Goal: Information Seeking & Learning: Check status

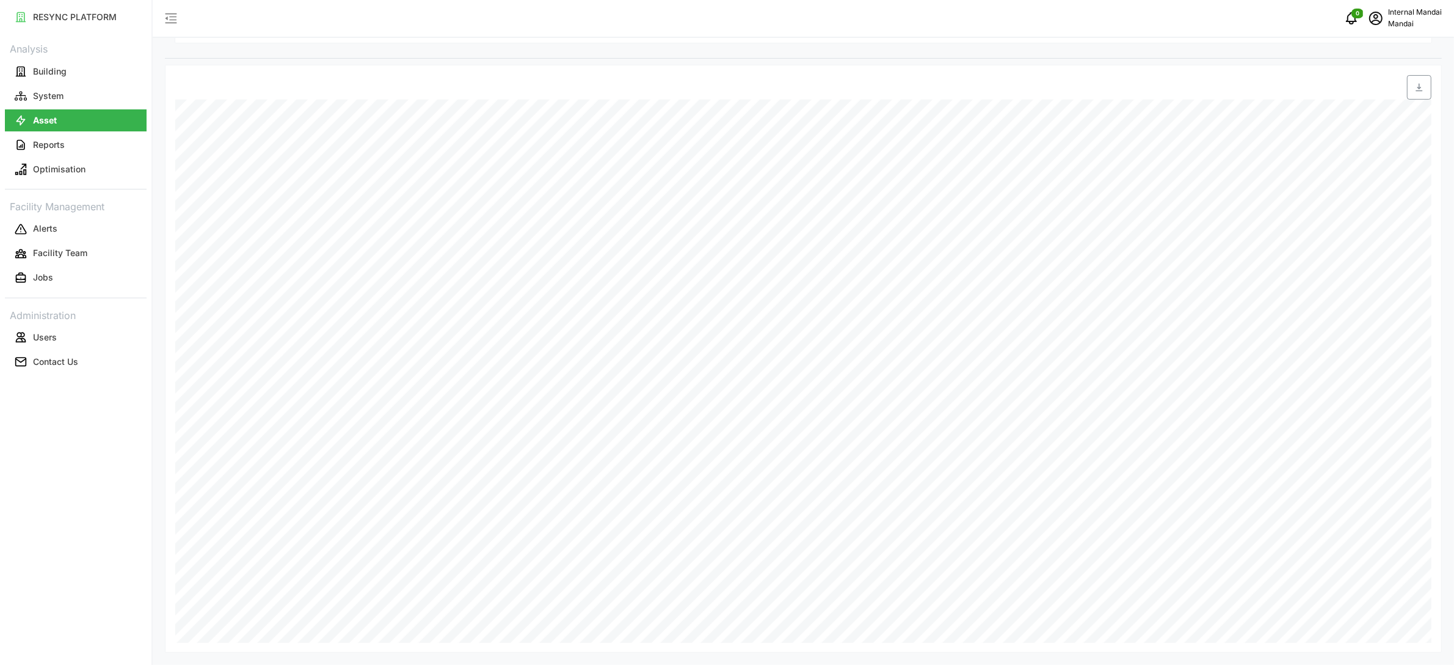
scroll to position [132, 0]
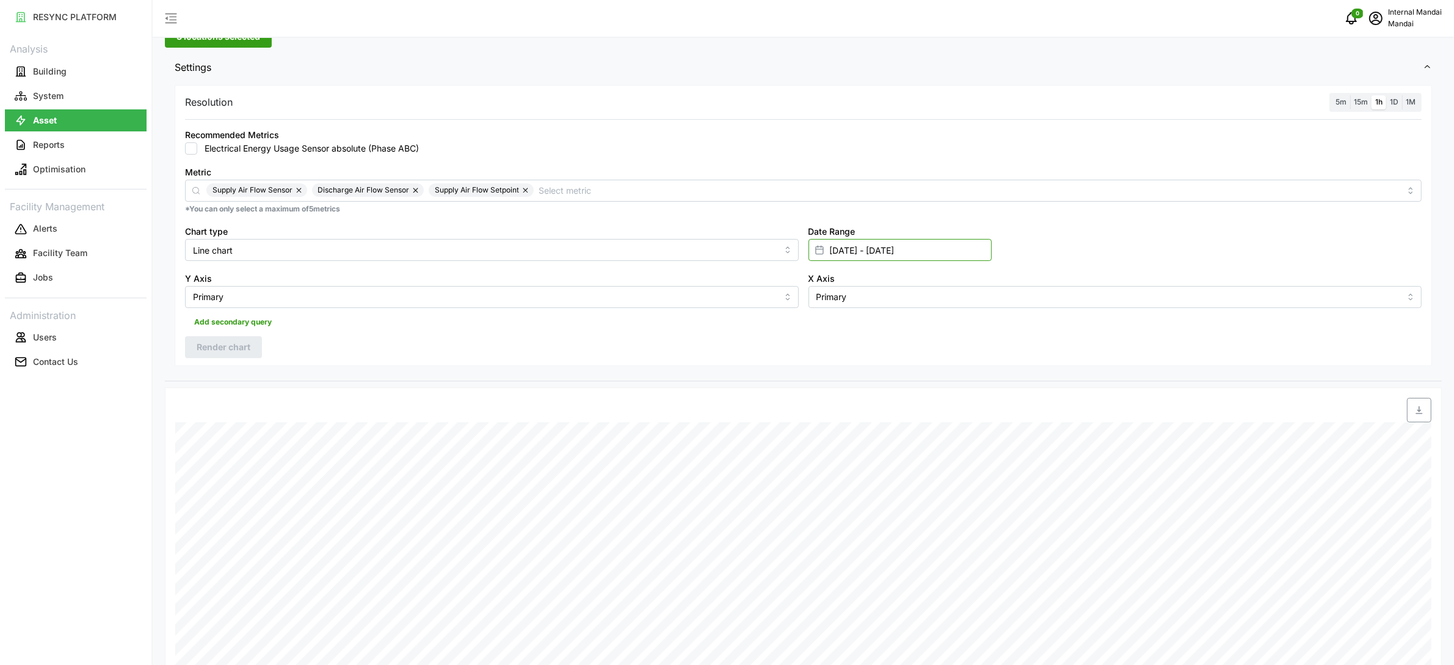
click at [877, 251] on input "26 Mar 2025 - 28 Mar 2025" at bounding box center [900, 250] width 183 height 22
click at [830, 468] on button "29" at bounding box center [835, 463] width 22 height 22
type input "28 Mar 2025 - 29 Sep 2025"
type input "28 Mar 2025"
type input "29 Sep 2025"
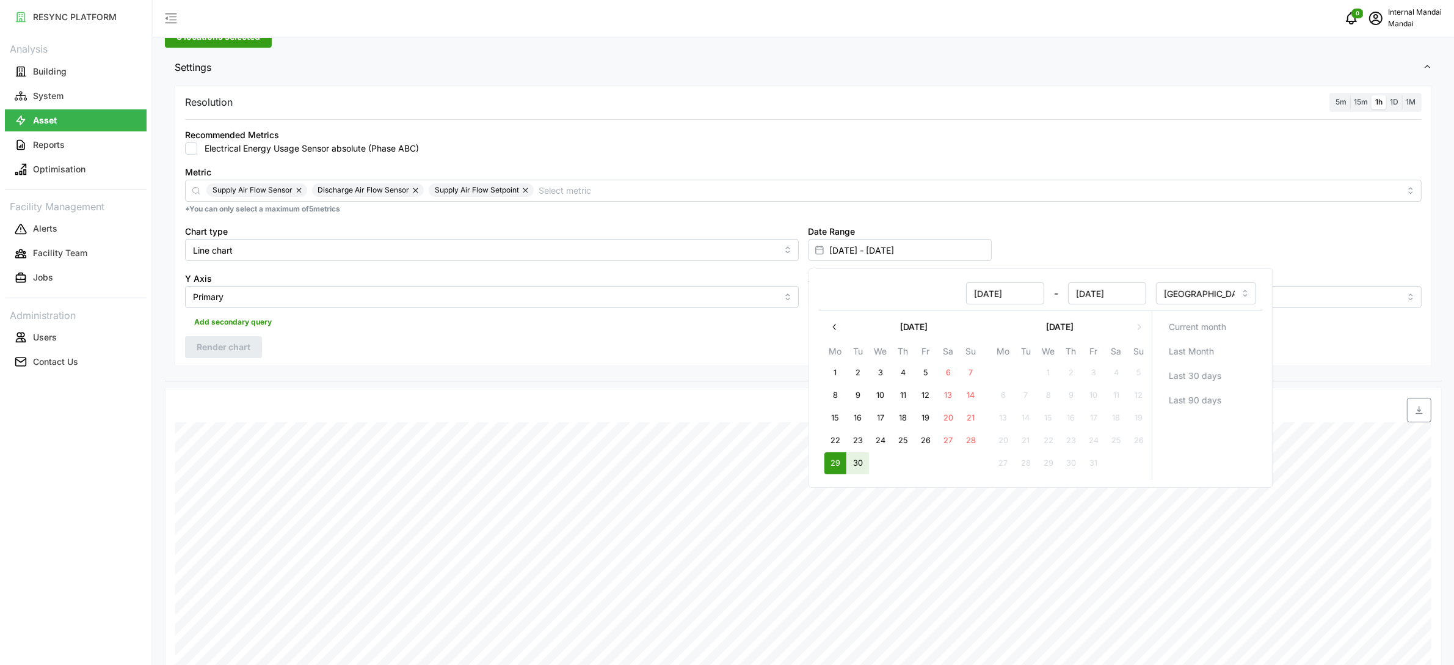
click at [866, 465] on button "30" at bounding box center [858, 463] width 22 height 22
type input "[DATE] - [DATE]"
type input "29 Sep 2025"
type input "30 Sep 2025"
drag, startPoint x: 429, startPoint y: 358, endPoint x: 195, endPoint y: 338, distance: 235.4
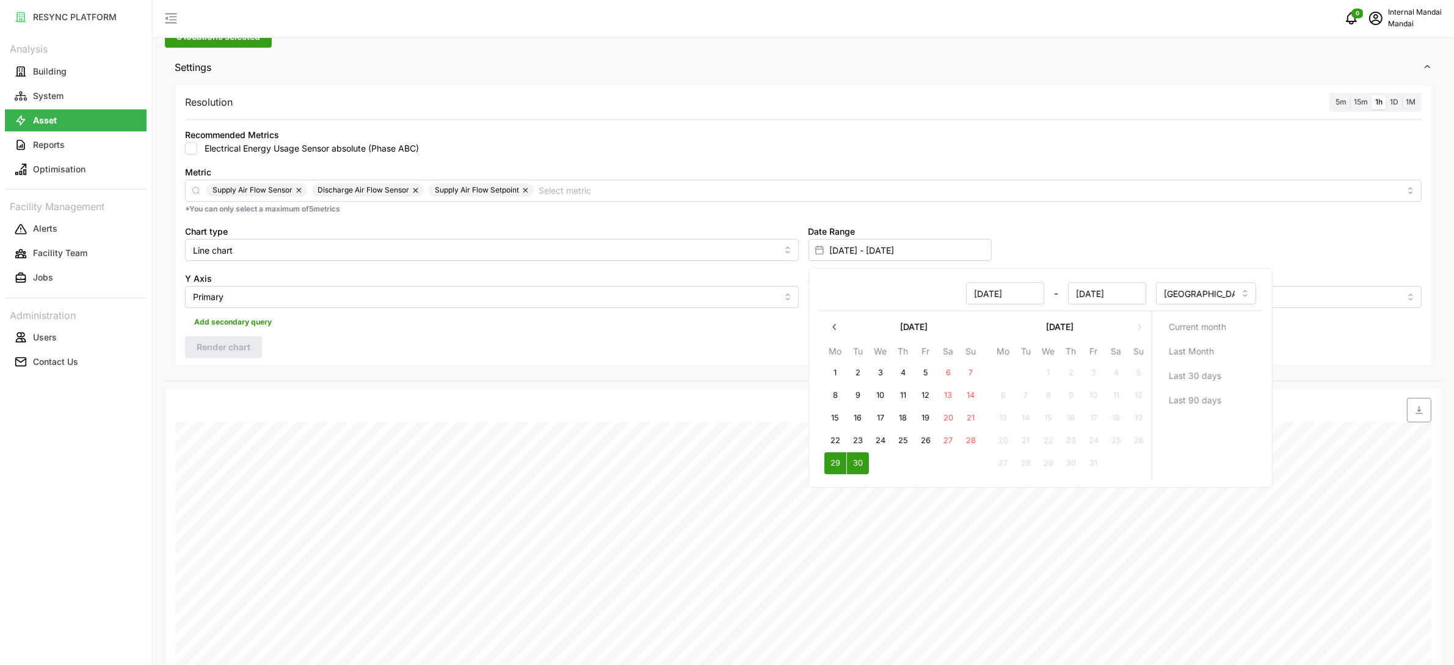
click at [429, 357] on div "Resolution 5m 15m 1h 1D 1M Recommended Metrics Electrical Energy Usage Sensor a…" at bounding box center [804, 225] width 1258 height 281
click at [247, 350] on span "Render chart" at bounding box center [224, 347] width 54 height 21
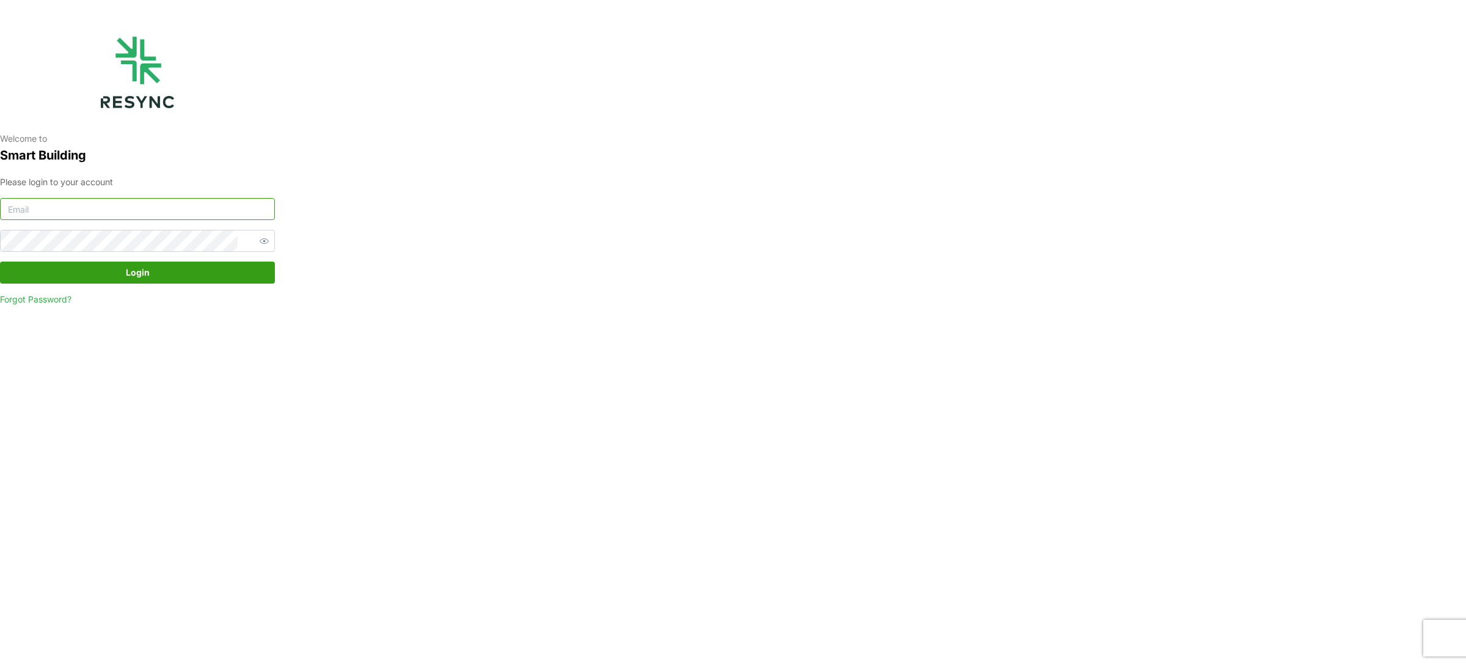
type input "mandai_internal@resynctech.com"
click at [148, 267] on span "Login" at bounding box center [138, 272] width 24 height 21
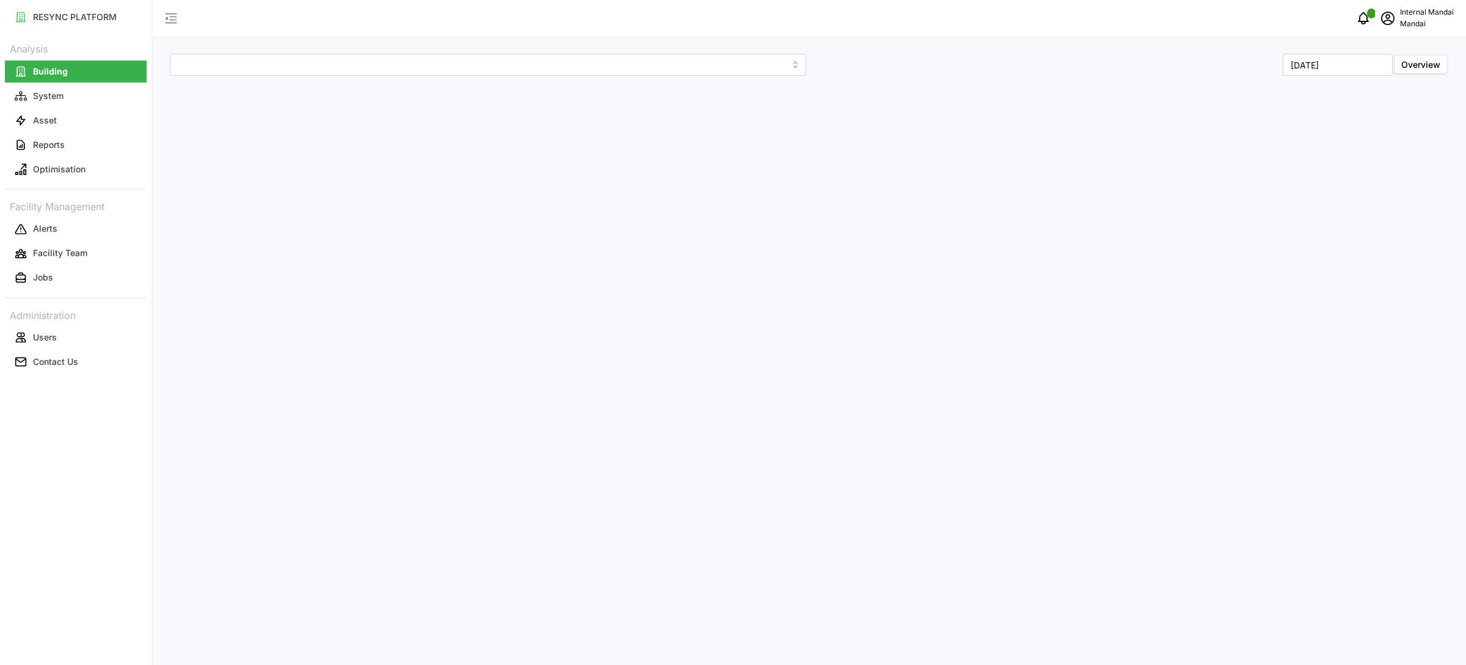
type input "Penguin Building"
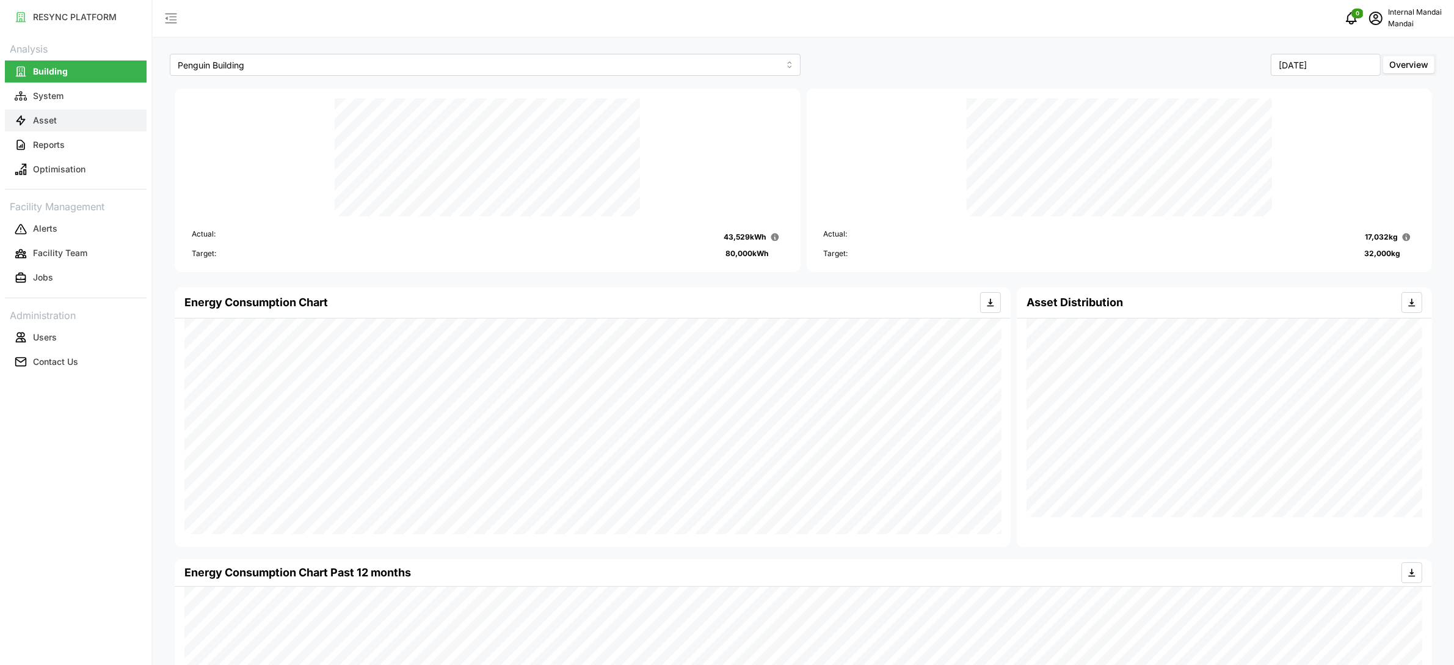
click at [125, 119] on button "Asset" at bounding box center [76, 120] width 142 height 22
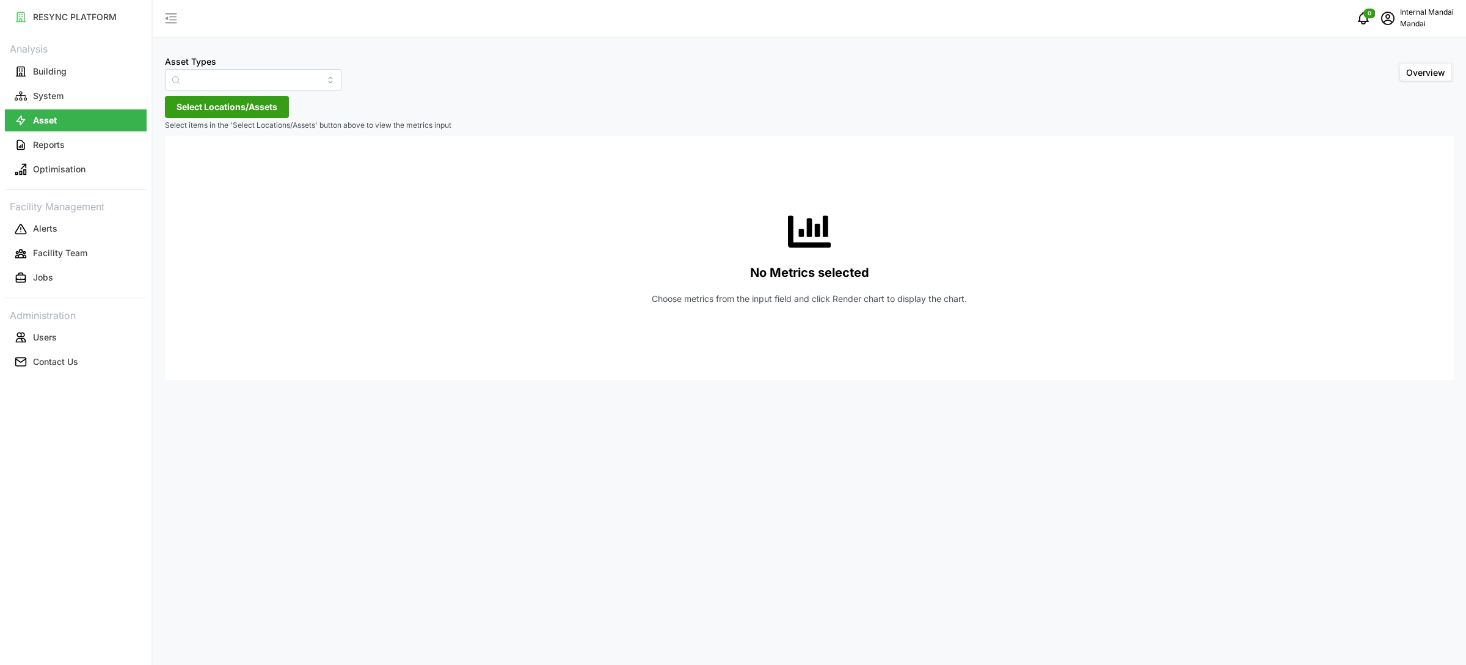
type input "Air Handling Unit"
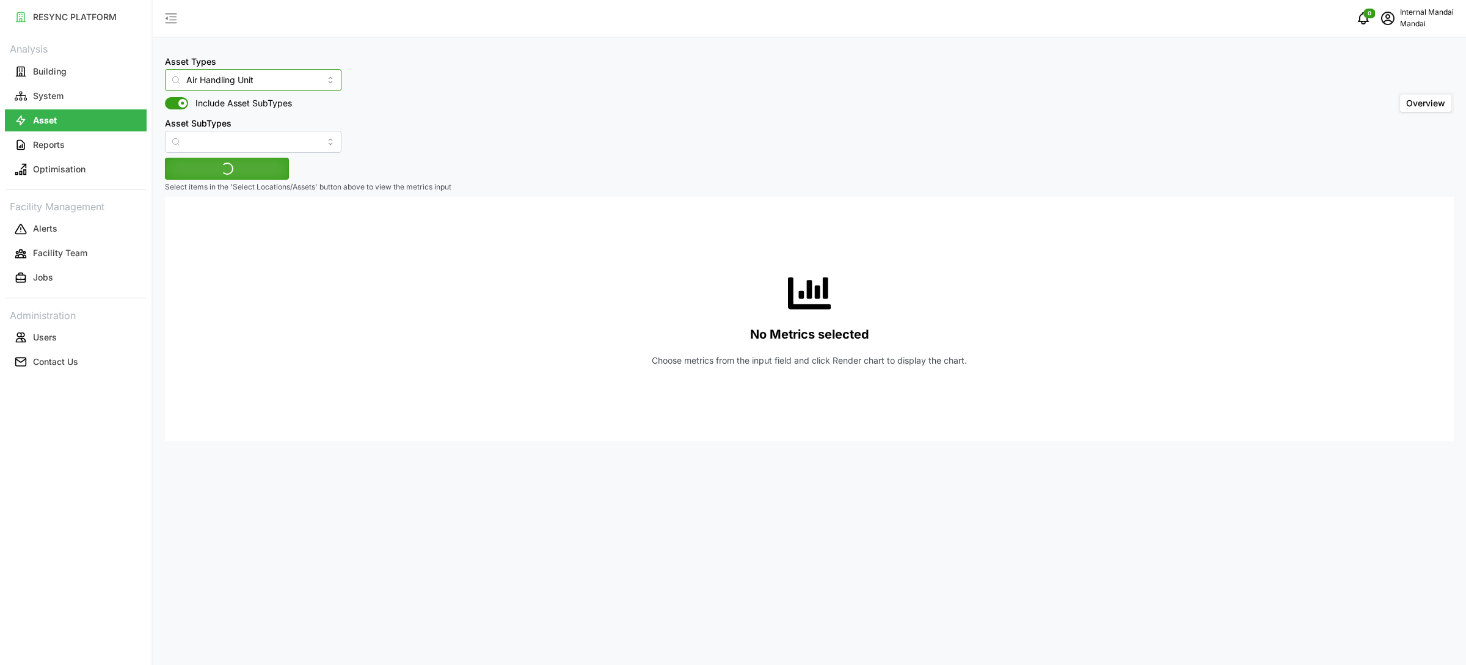
click at [300, 85] on input "Air Handling Unit" at bounding box center [253, 80] width 177 height 22
click at [437, 75] on div "Asset Types Air Handling Unit Include Asset SubTypes Asset SubTypes Overview" at bounding box center [809, 103] width 1289 height 99
click at [257, 162] on span "Select Locations/Assets" at bounding box center [227, 168] width 101 height 21
click at [215, 219] on icon at bounding box center [211, 224] width 10 height 10
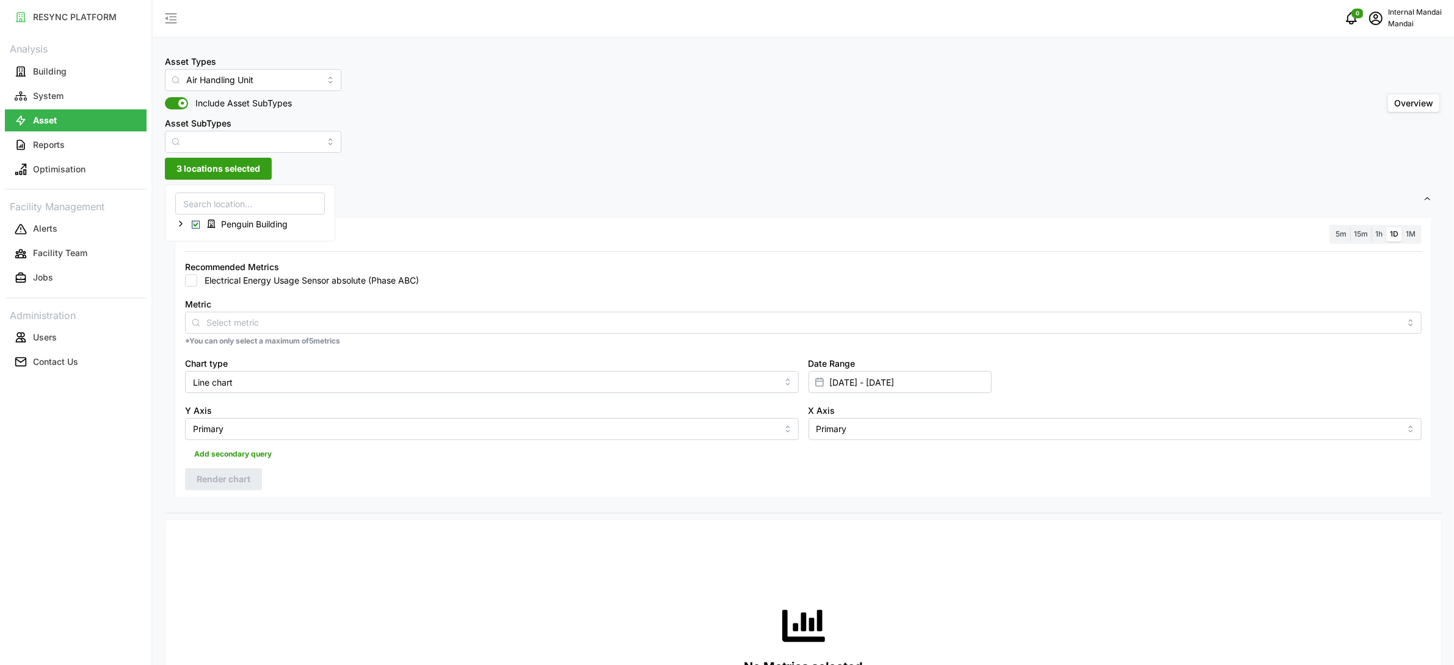
click at [449, 293] on div "Metric *You can only select a maximum of 5 metrics" at bounding box center [803, 321] width 1247 height 60
click at [442, 312] on div at bounding box center [803, 323] width 1237 height 22
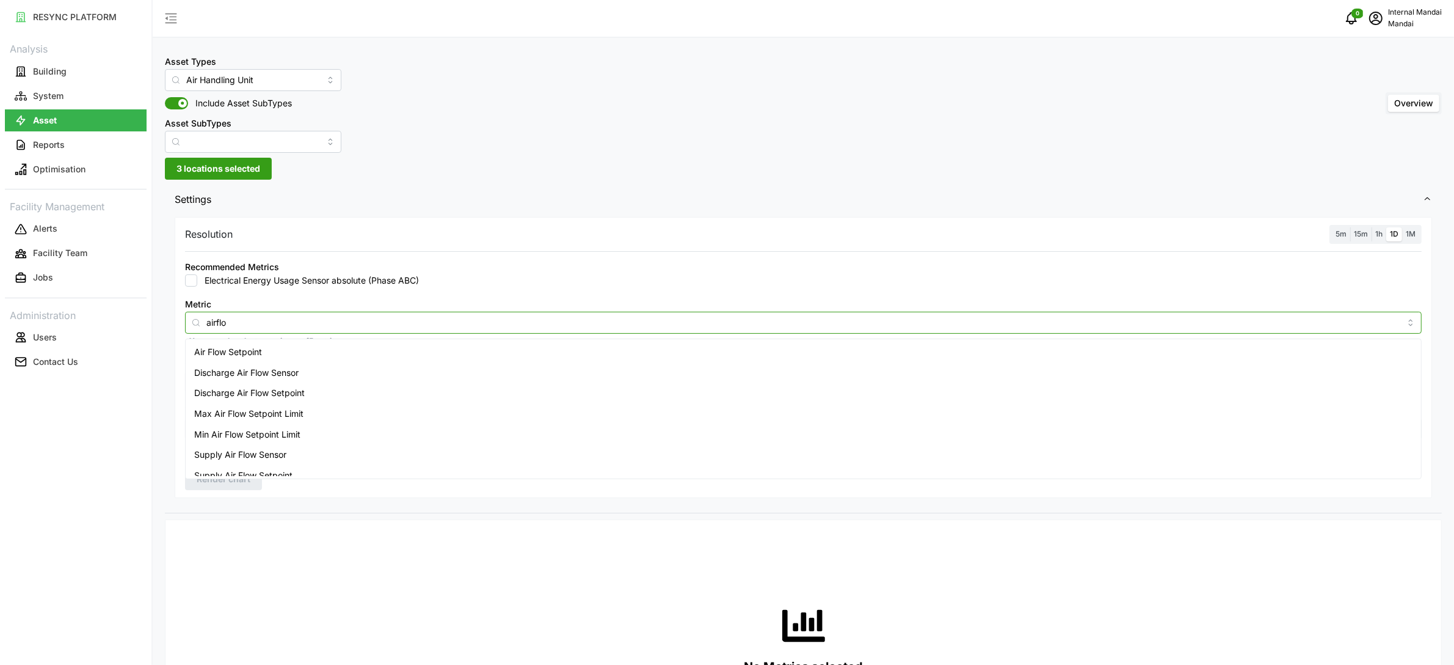
type input "airflow"
click at [352, 455] on div "Supply Air Flow Sensor" at bounding box center [803, 454] width 1231 height 21
click at [544, 292] on div "Metric Supply Air Flow Sensor *You can only select a maximum of 5 metrics" at bounding box center [803, 321] width 1247 height 60
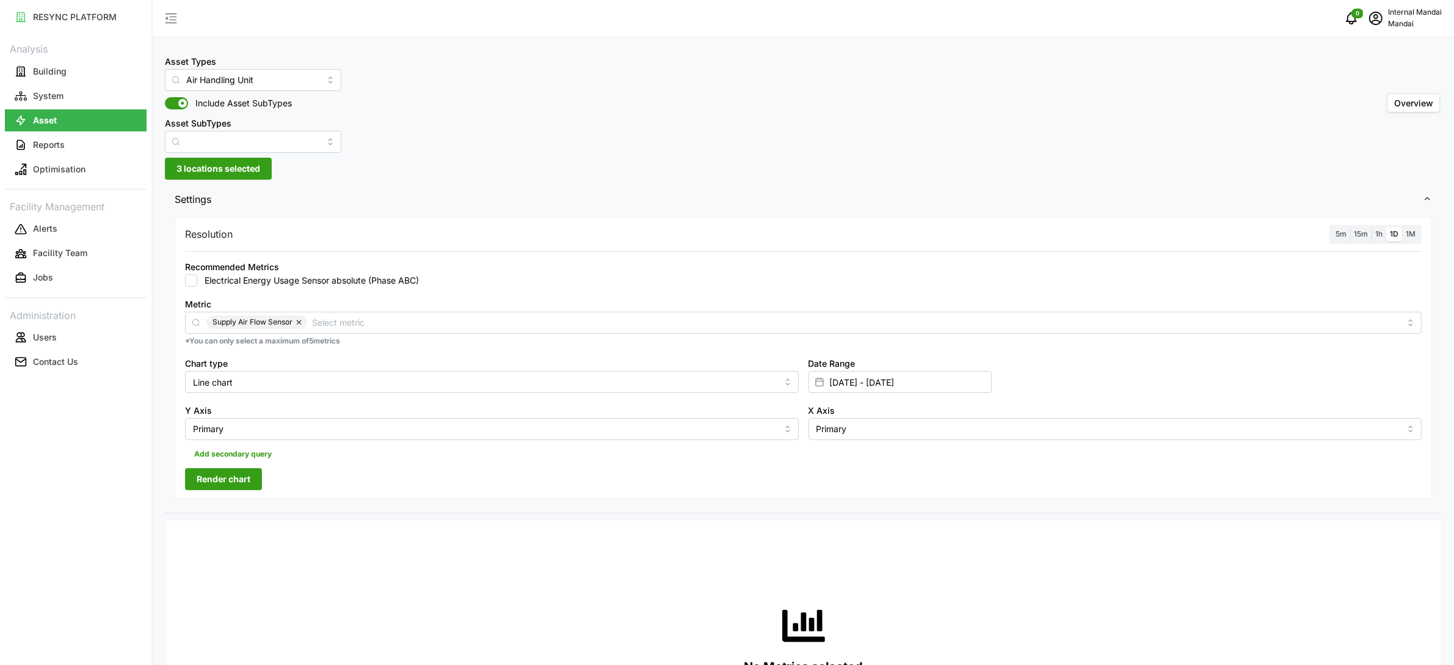
click at [250, 472] on button "Render chart" at bounding box center [223, 479] width 77 height 22
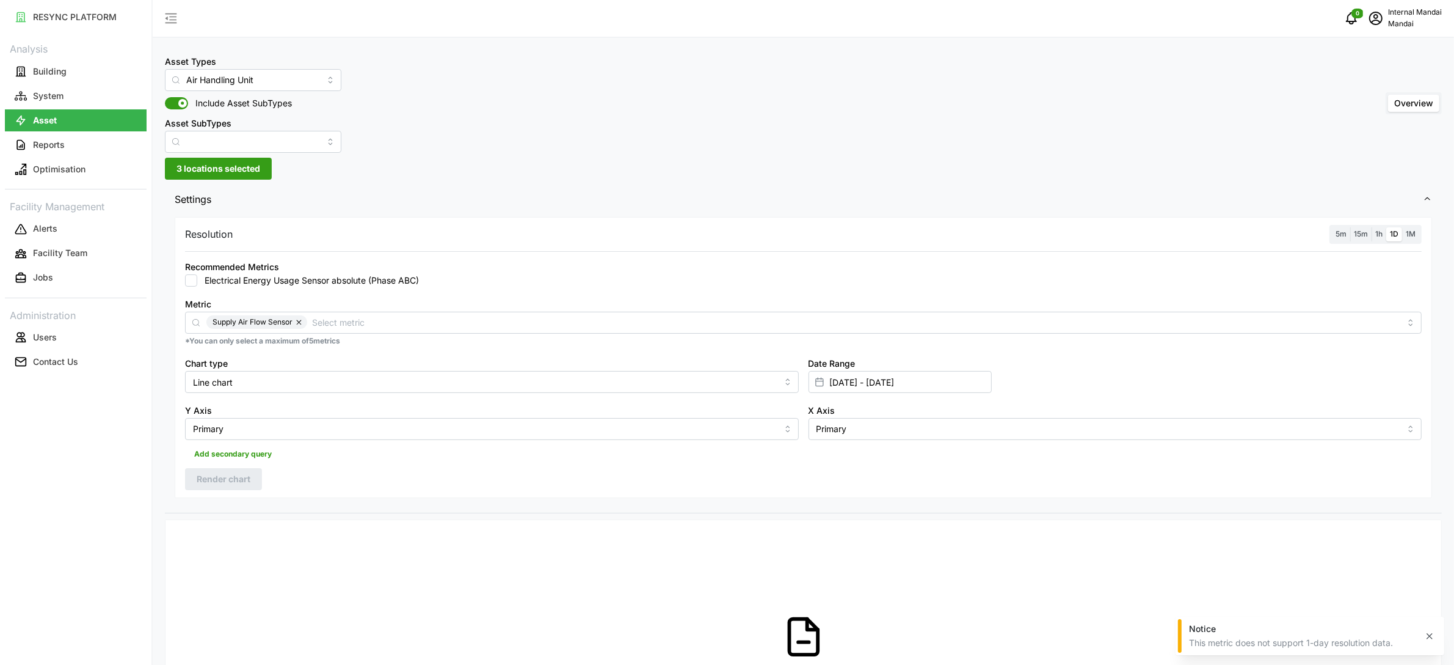
scroll to position [9, 0]
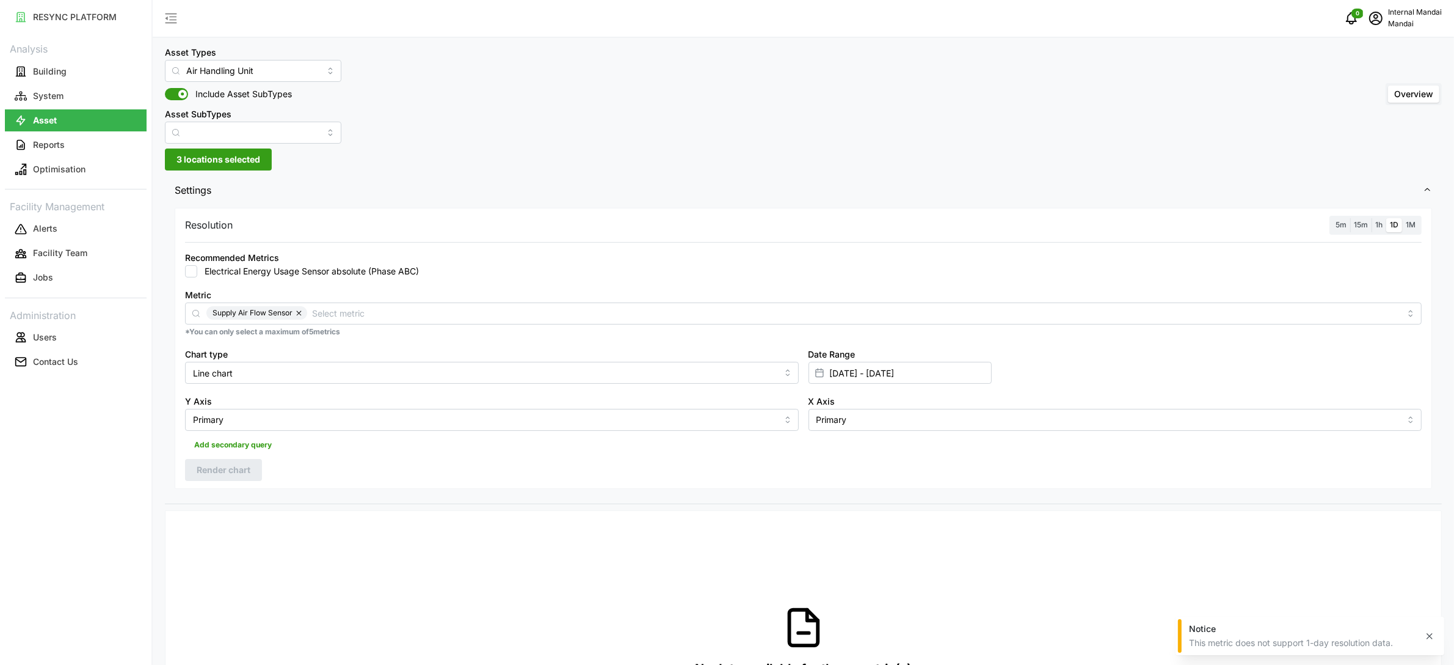
click at [1377, 219] on label "1h" at bounding box center [1379, 225] width 15 height 14
click at [1372, 218] on input "1h" at bounding box center [1372, 218] width 0 height 0
click at [235, 465] on span "Render chart" at bounding box center [224, 469] width 54 height 21
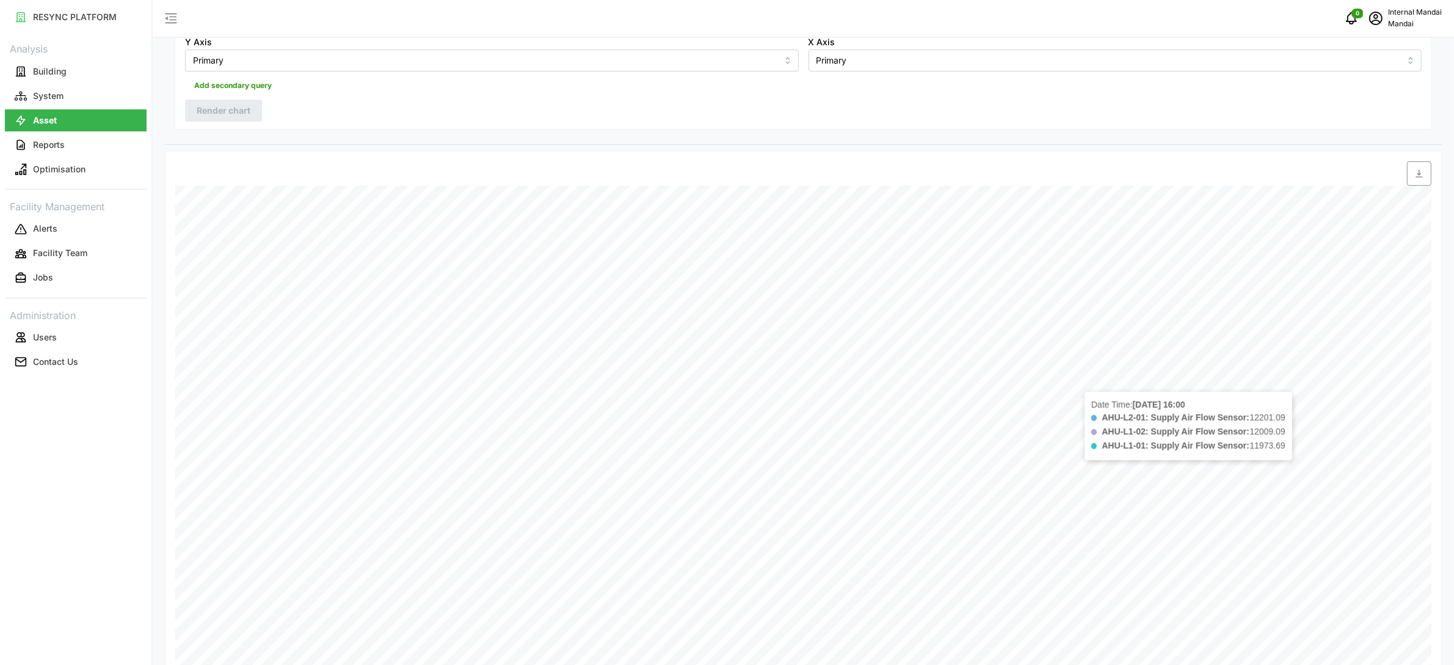
scroll to position [455, 0]
